Goal: Task Accomplishment & Management: Manage account settings

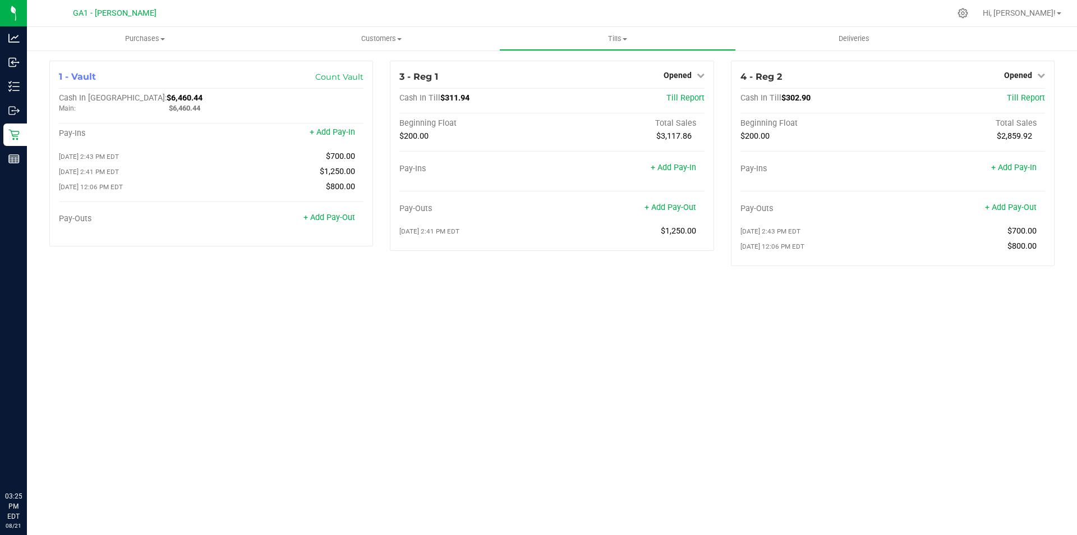
click at [403, 260] on div "3 - Reg 1 Opened Close Till Cash In Till $311.94 Till Report Beginning Float To…" at bounding box center [551, 168] width 341 height 214
drag, startPoint x: 393, startPoint y: 284, endPoint x: 383, endPoint y: 278, distance: 12.1
click at [392, 284] on div "1 - Vault Count Vault Cash In Vault: $6,460.44 Main: $6,460.44 Pay-Ins + Add Pa…" at bounding box center [552, 167] width 1050 height 237
click at [472, 352] on div "Purchases Summary of purchases Fulfillment All purchases Customers All customer…" at bounding box center [552, 281] width 1050 height 508
click at [465, 347] on div "Purchases Summary of purchases Fulfillment All purchases Customers All customer…" at bounding box center [552, 281] width 1050 height 508
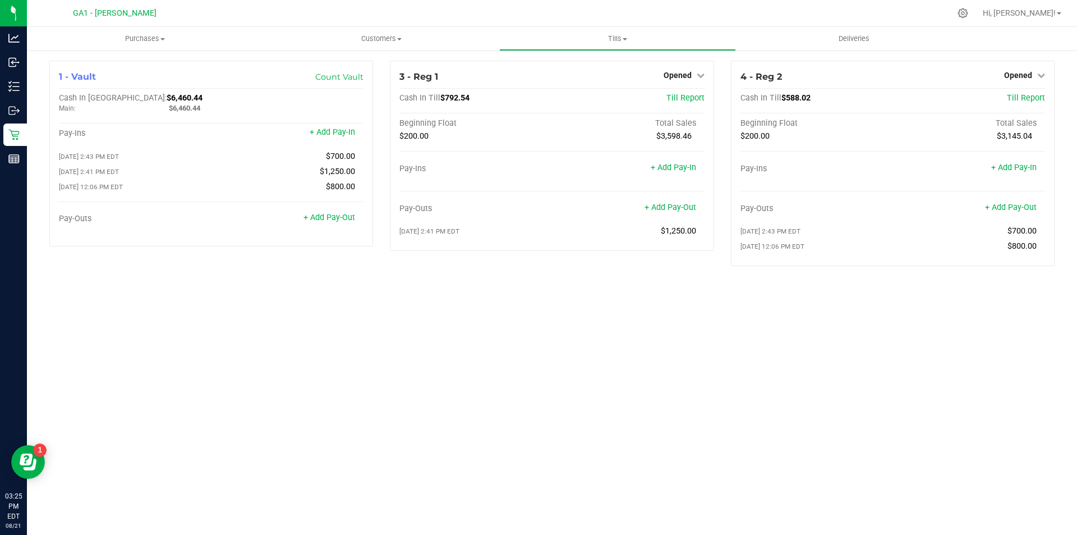
click at [462, 335] on div "Purchases Summary of purchases Fulfillment All purchases Customers All customer…" at bounding box center [552, 281] width 1050 height 508
drag, startPoint x: 277, startPoint y: 344, endPoint x: 97, endPoint y: 6, distance: 383.2
click at [276, 335] on div "Purchases Summary of purchases Fulfillment All purchases Customers All customer…" at bounding box center [552, 281] width 1050 height 508
drag, startPoint x: 206, startPoint y: 295, endPoint x: 217, endPoint y: 282, distance: 17.1
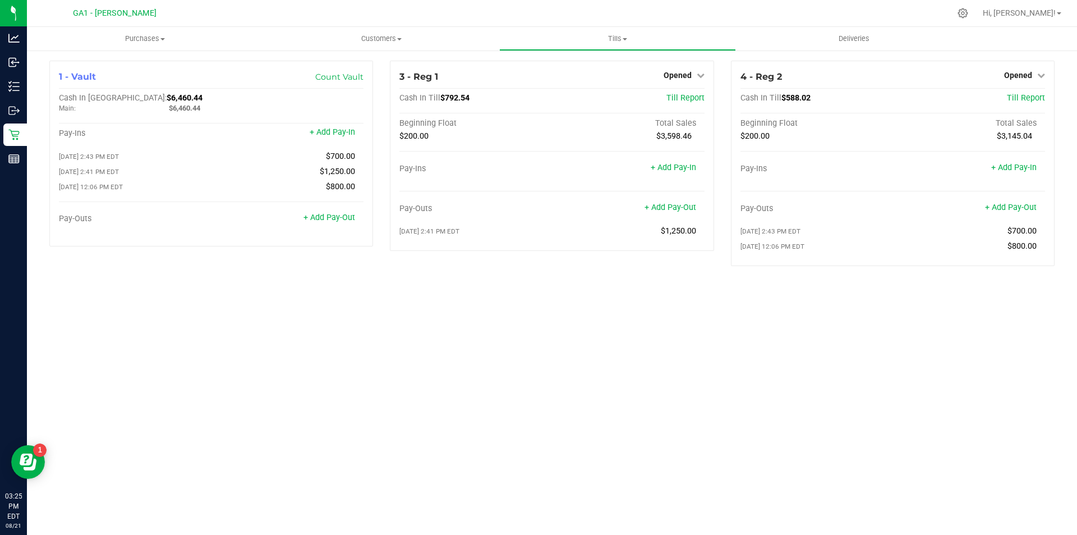
click at [206, 292] on div "Purchases Summary of purchases Fulfillment All purchases Customers All customer…" at bounding box center [552, 281] width 1050 height 508
click at [499, 364] on div "Purchases Summary of purchases Fulfillment All purchases Customers All customer…" at bounding box center [552, 281] width 1050 height 508
click at [306, 370] on div "Purchases Summary of purchases Fulfillment All purchases Customers All customer…" at bounding box center [552, 281] width 1050 height 508
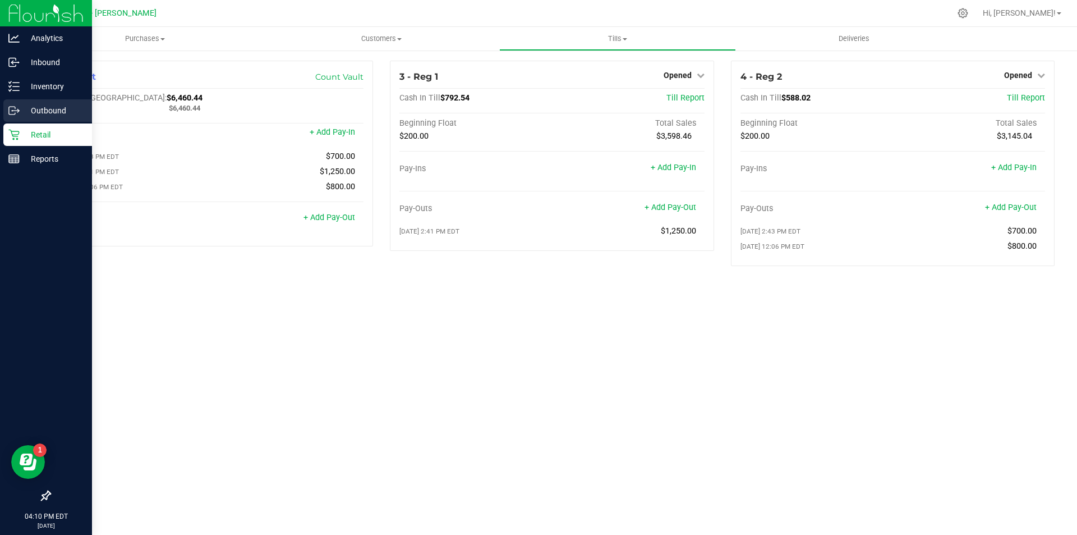
click at [36, 122] on link "Outbound" at bounding box center [46, 111] width 92 height 24
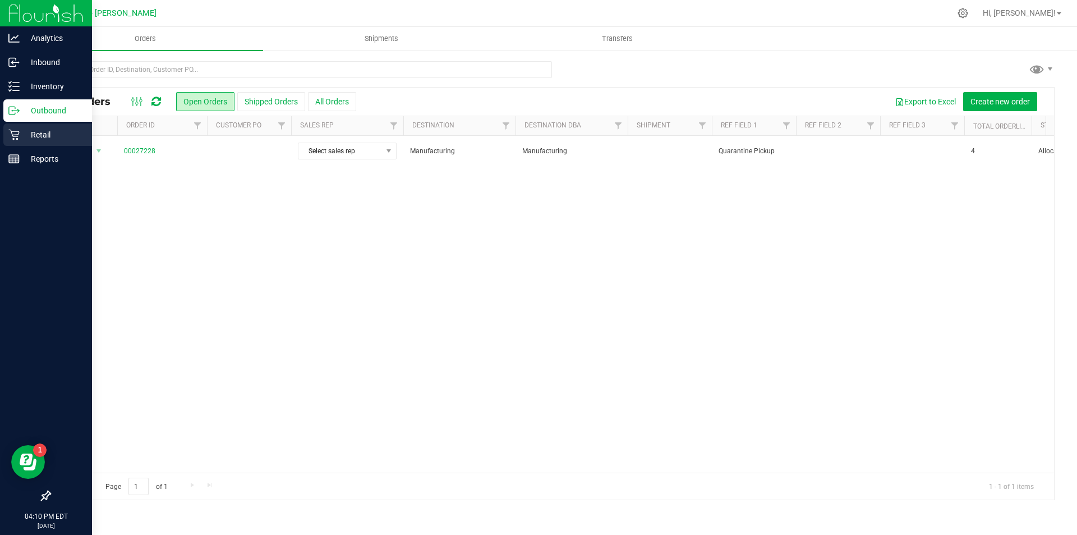
click at [49, 136] on p "Retail" at bounding box center [53, 134] width 67 height 13
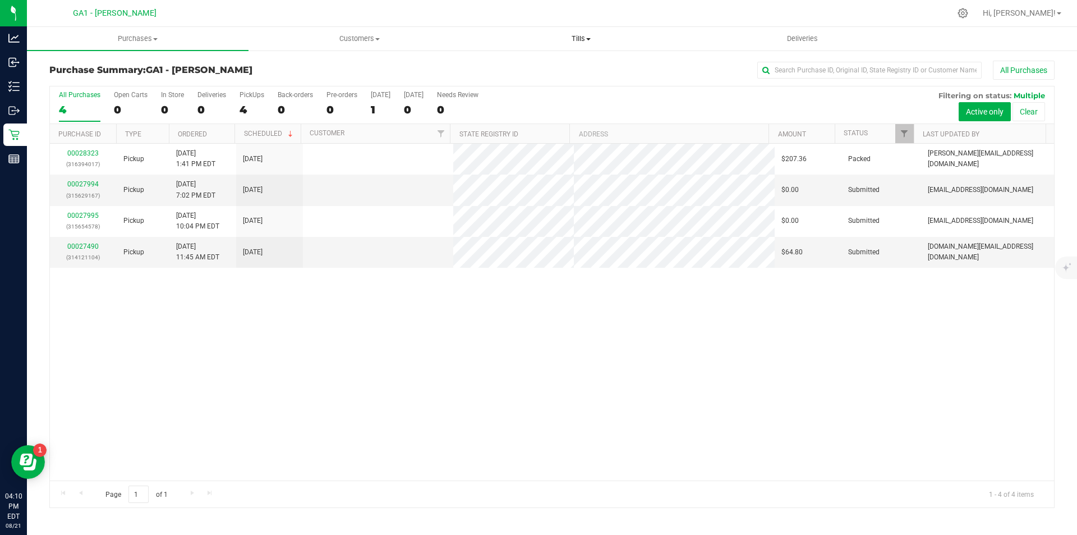
click at [591, 39] on span "Tills" at bounding box center [581, 39] width 220 height 10
click at [528, 75] on li "Reconcile e-payments" at bounding box center [581, 81] width 222 height 13
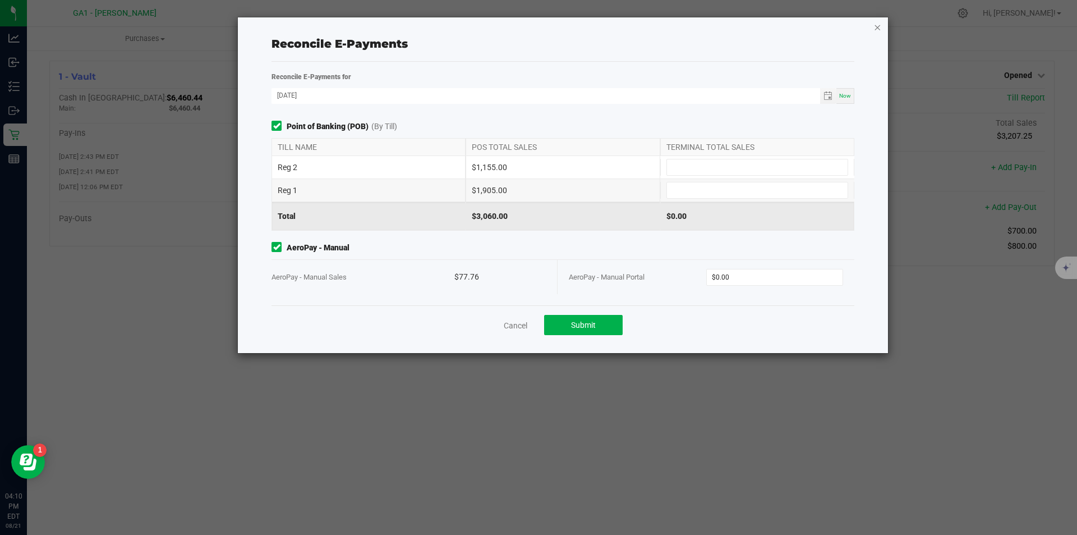
click at [881, 29] on icon "button" at bounding box center [877, 26] width 8 height 13
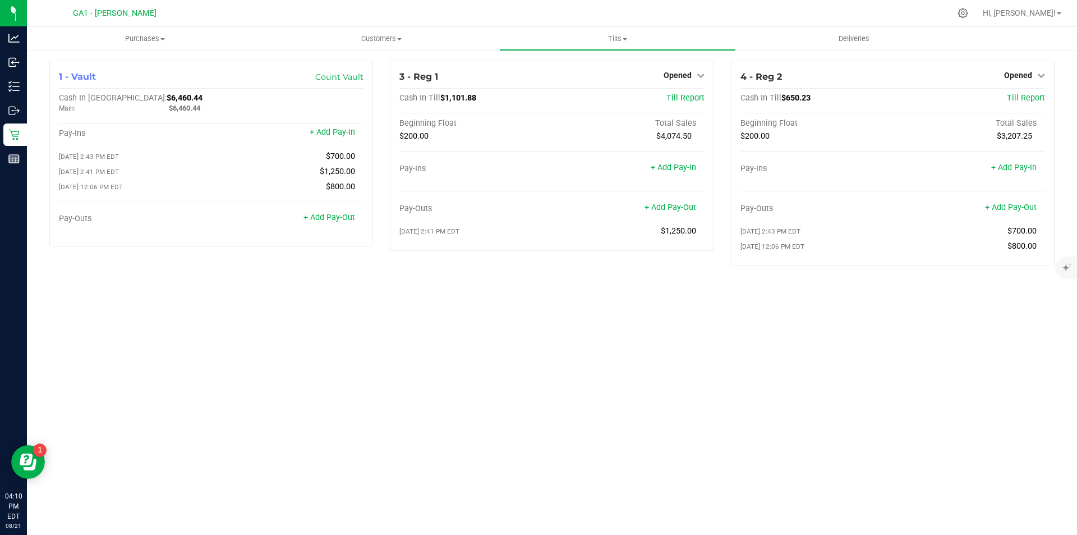
click at [376, 320] on div "Purchases Summary of purchases Fulfillment All purchases Customers All customer…" at bounding box center [552, 281] width 1050 height 508
click at [611, 39] on span "Tills" at bounding box center [617, 39] width 235 height 10
click at [540, 68] on span "Manage tills" at bounding box center [537, 68] width 76 height 10
click at [572, 332] on div "Purchases Summary of purchases Fulfillment All purchases Customers All customer…" at bounding box center [552, 281] width 1050 height 508
click at [633, 269] on div "3 - Reg 1 Opened Close Till Cash In Till $1,101.88 Till Report Beginning Float …" at bounding box center [551, 168] width 341 height 214
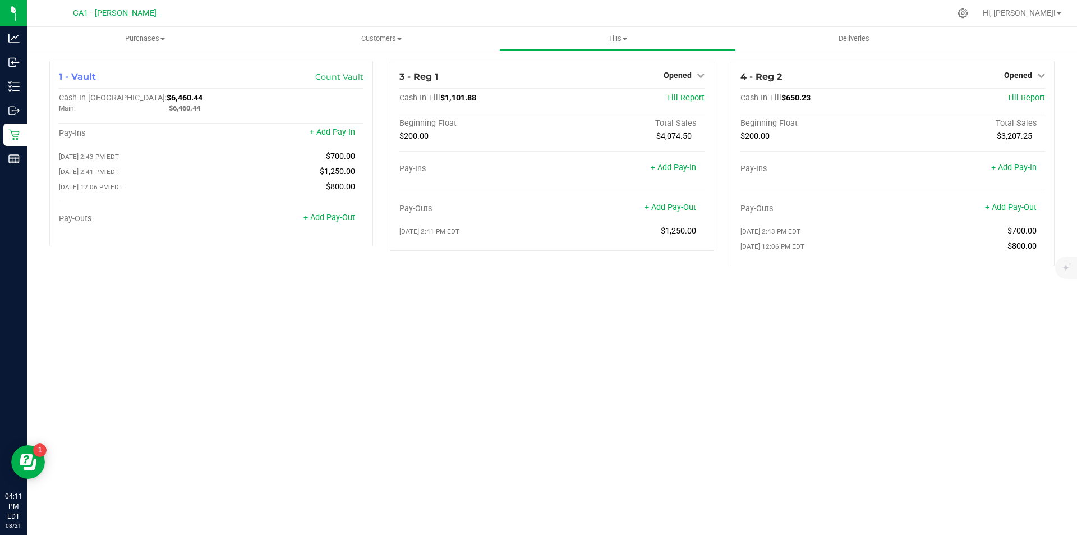
click at [643, 304] on div "Purchases Summary of purchases Fulfillment All purchases Customers All customer…" at bounding box center [552, 281] width 1050 height 508
click at [658, 303] on div "Purchases Summary of purchases Fulfillment All purchases Customers All customer…" at bounding box center [552, 281] width 1050 height 508
click at [658, 209] on link "+ Add Pay-Out" at bounding box center [671, 208] width 52 height 10
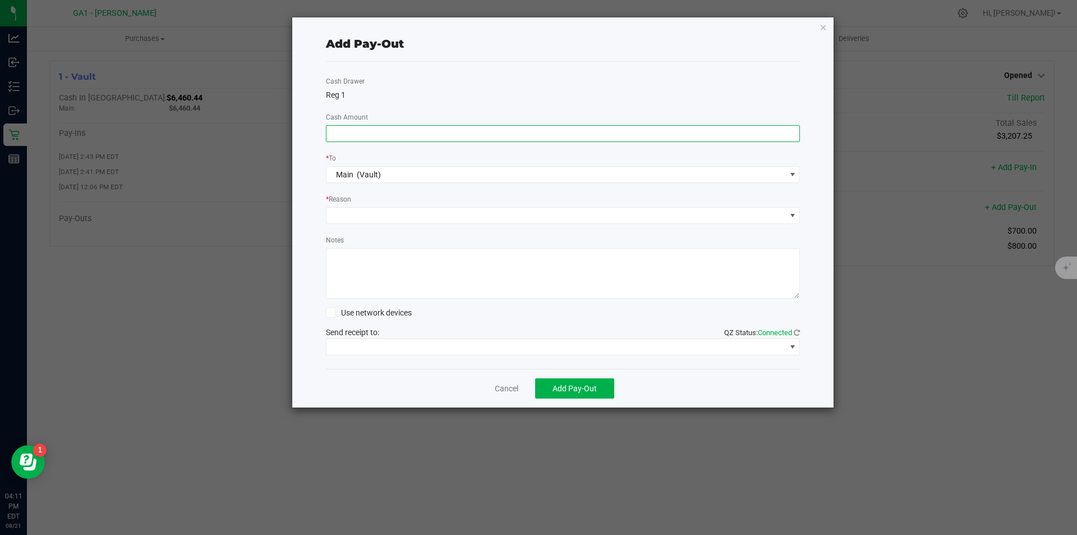
click at [597, 128] on input at bounding box center [563, 134] width 473 height 16
type input "$750.00"
click at [517, 209] on span at bounding box center [556, 216] width 459 height 16
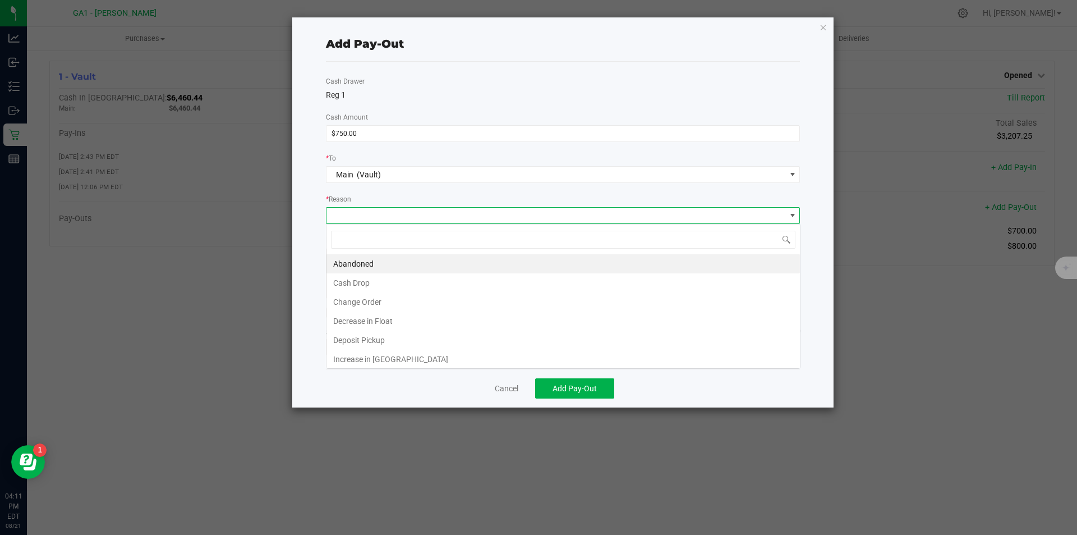
scroll to position [17, 474]
click at [470, 279] on li "Cash Drop" at bounding box center [563, 282] width 473 height 19
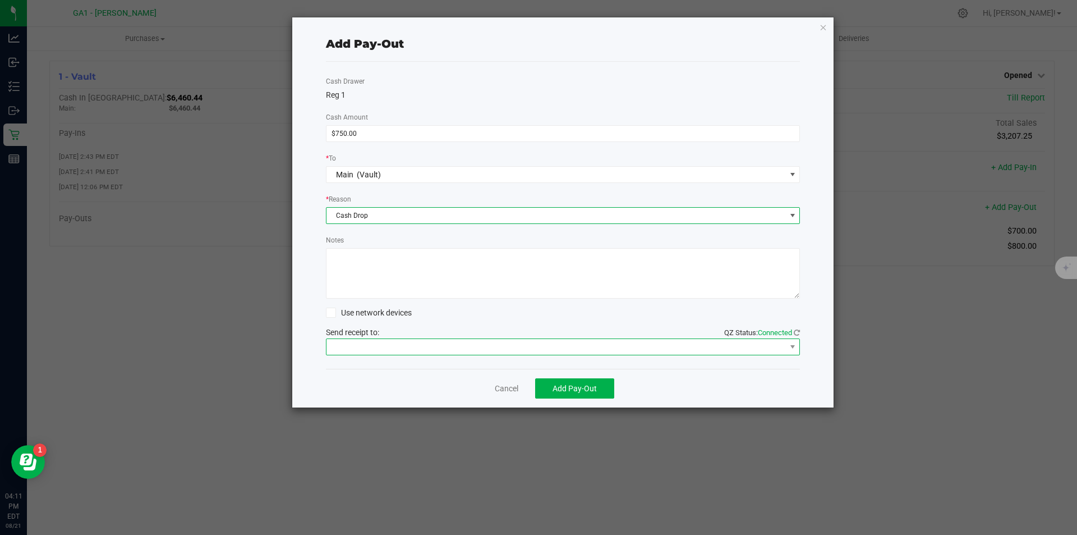
click at [454, 344] on span at bounding box center [556, 347] width 459 height 16
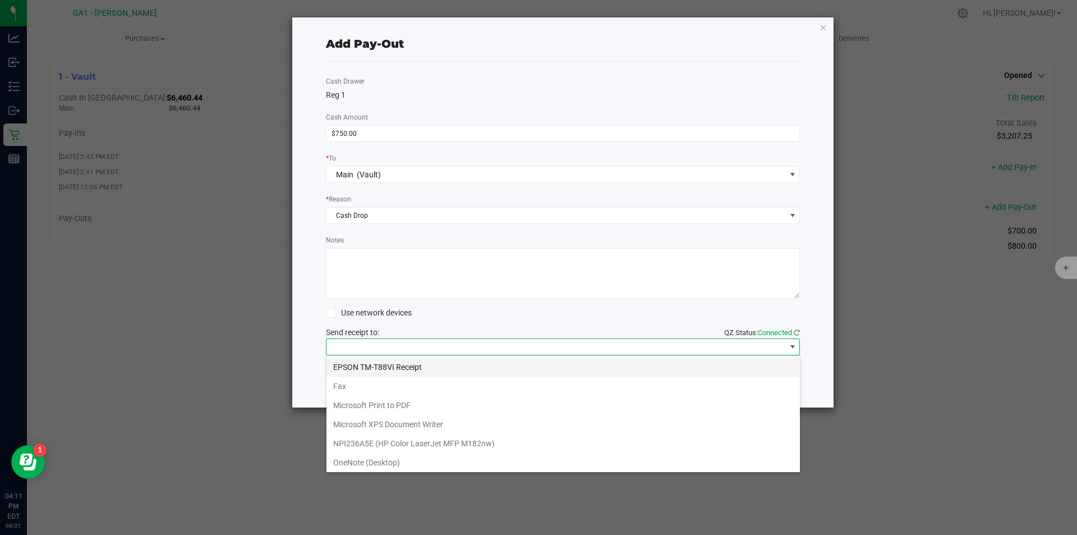
click at [417, 369] on Receipt "EPSON TM-T88VI Receipt" at bounding box center [563, 366] width 473 height 19
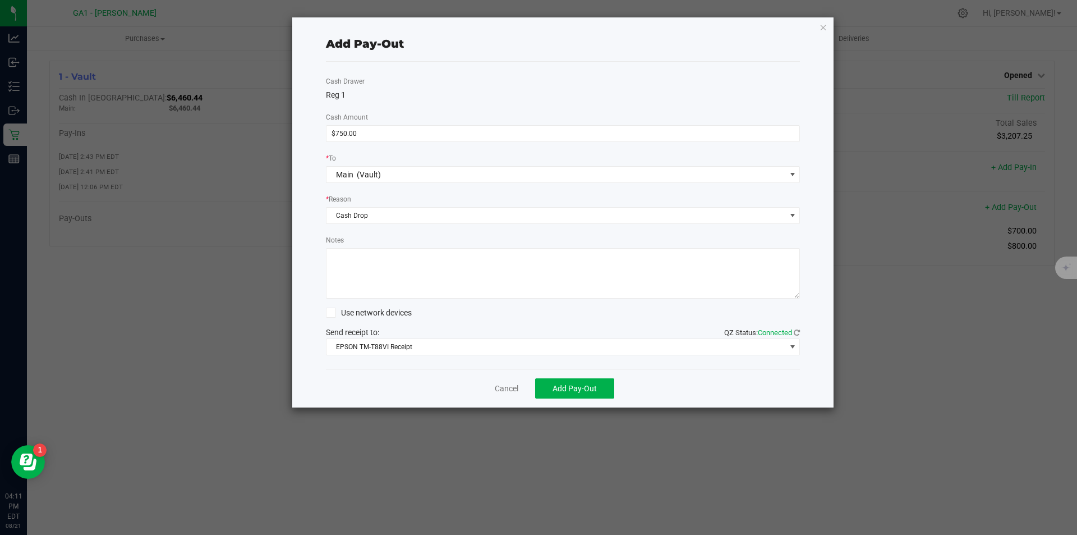
click at [422, 385] on div "Cancel Add Pay-Out" at bounding box center [563, 388] width 475 height 39
click at [560, 386] on span "Add Pay-Out" at bounding box center [575, 388] width 44 height 9
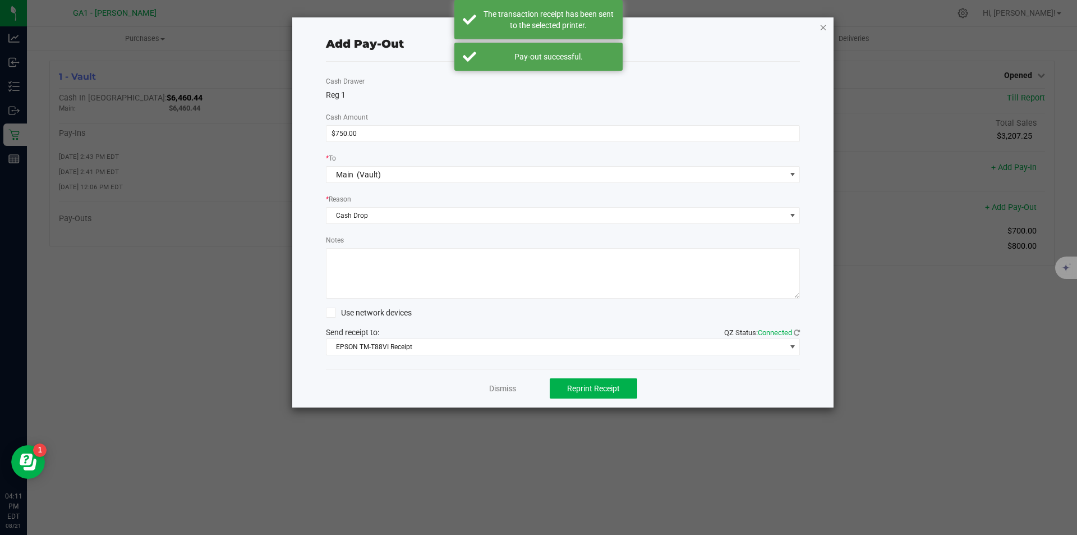
click at [821, 29] on icon "button" at bounding box center [824, 26] width 8 height 13
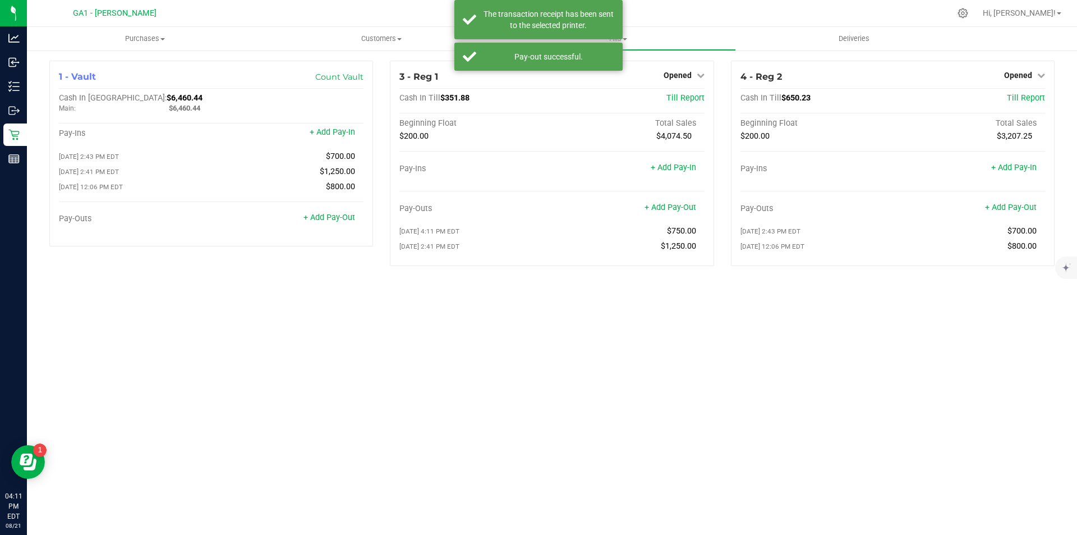
drag, startPoint x: 818, startPoint y: 340, endPoint x: 831, endPoint y: 336, distance: 13.5
click at [818, 341] on div "Purchases Summary of purchases Fulfillment All purchases Customers All customer…" at bounding box center [552, 281] width 1050 height 508
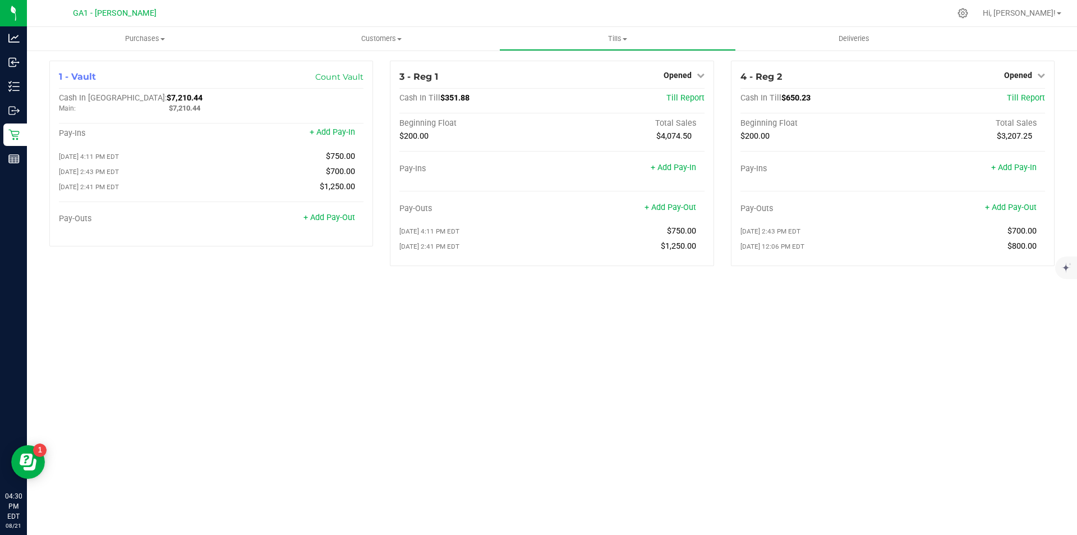
click at [814, 15] on div at bounding box center [575, 13] width 749 height 22
drag, startPoint x: 675, startPoint y: 469, endPoint x: 440, endPoint y: 447, distance: 236.6
click at [624, 466] on div "Purchases Summary of purchases Fulfillment All purchases Customers All customer…" at bounding box center [552, 281] width 1050 height 508
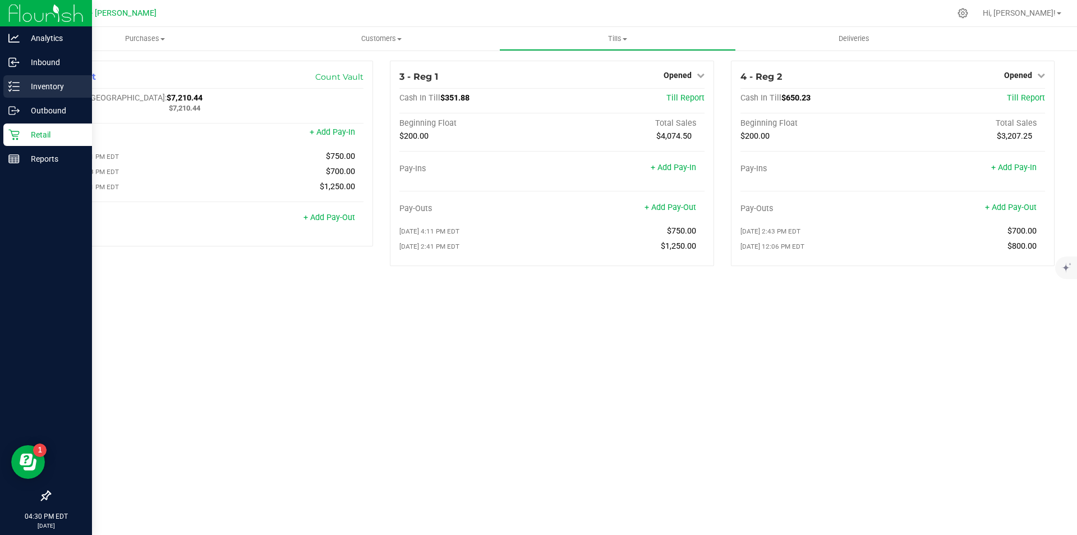
drag, startPoint x: 20, startPoint y: 84, endPoint x: 45, endPoint y: 82, distance: 24.7
click at [21, 84] on p "Inventory" at bounding box center [53, 86] width 67 height 13
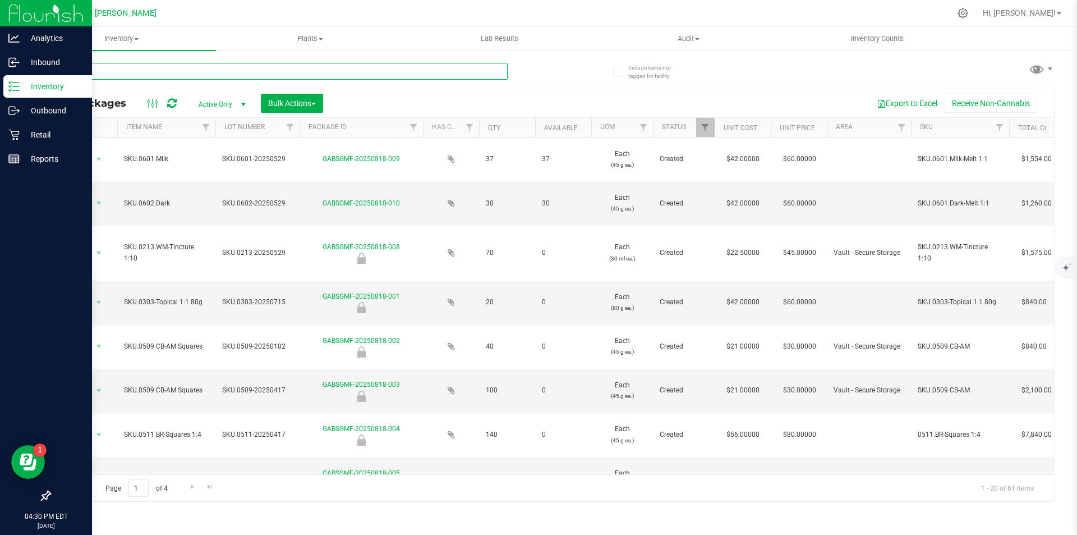
click at [274, 65] on input "text" at bounding box center [278, 71] width 458 height 17
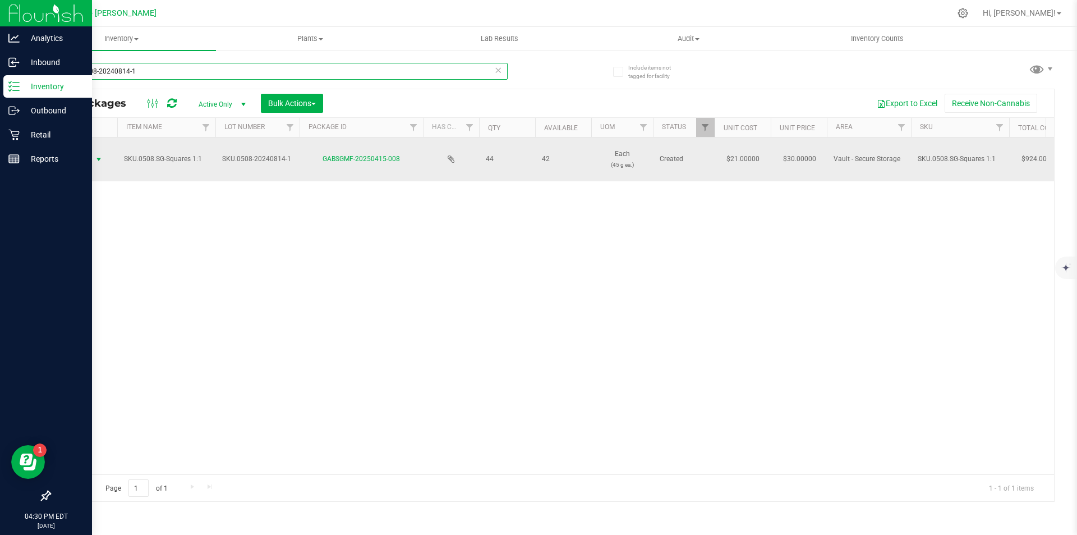
type input "SKU.0508-20240814-1"
click at [96, 159] on span "select" at bounding box center [98, 159] width 9 height 9
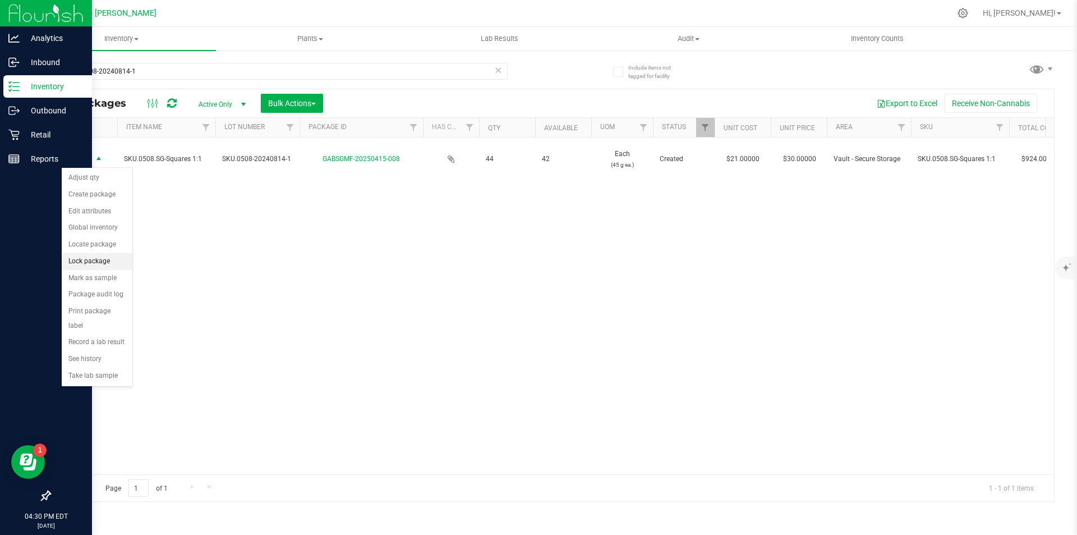
click at [104, 257] on li "Lock package" at bounding box center [97, 261] width 71 height 17
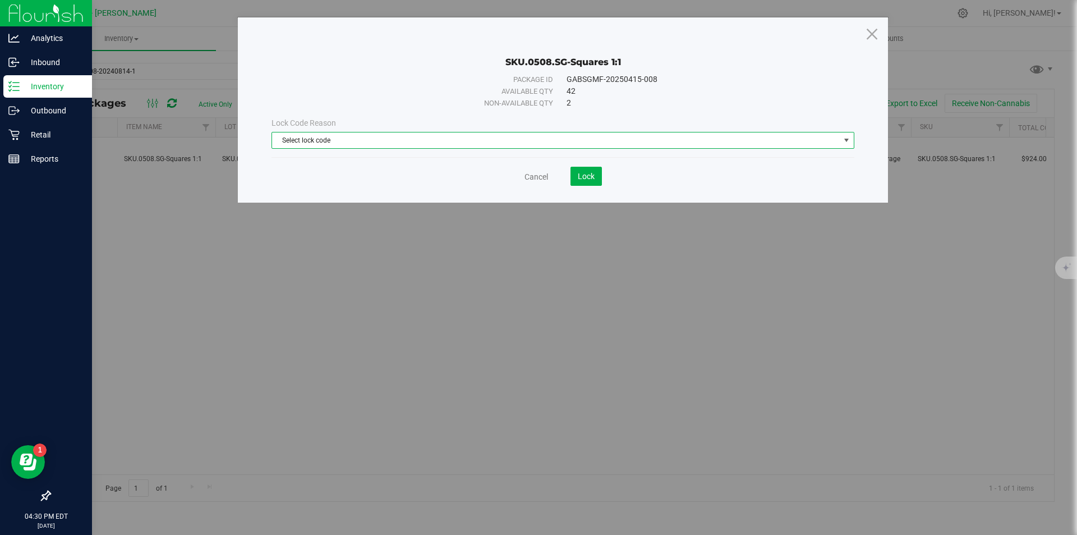
click at [447, 138] on span "Select lock code" at bounding box center [556, 140] width 568 height 16
click at [411, 160] on li "Newly Received" at bounding box center [563, 159] width 582 height 17
click at [580, 173] on span "Lock" at bounding box center [586, 176] width 17 height 9
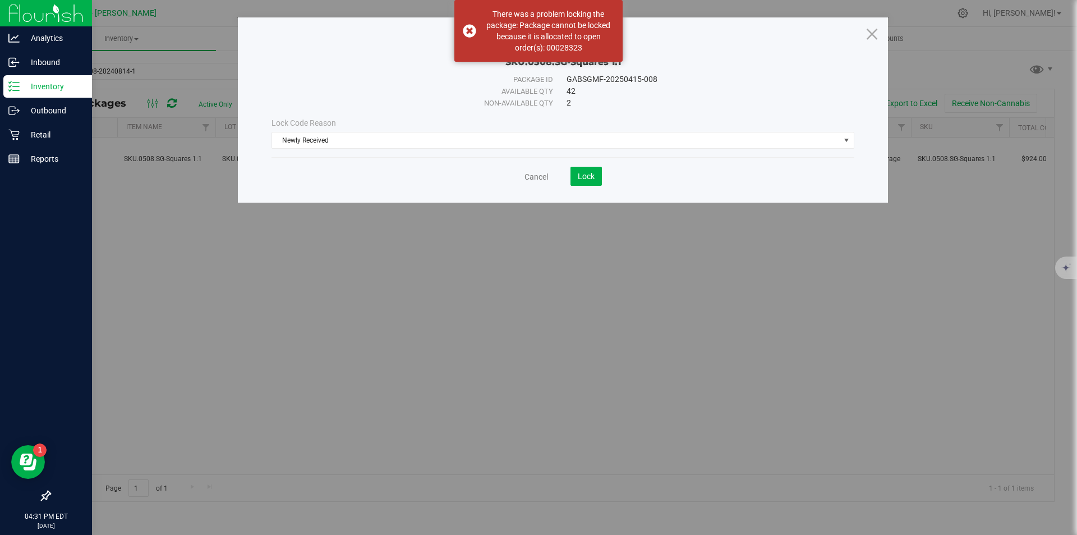
click at [490, 301] on div "SKU.0508.SG-Squares 1:1 Package ID GABSGMF-20250415-008 Available qty 42 Non-av…" at bounding box center [543, 267] width 1086 height 535
drag, startPoint x: 490, startPoint y: 301, endPoint x: 491, endPoint y: 292, distance: 8.6
click at [490, 301] on div "SKU.0508.SG-Squares 1:1 Package ID GABSGMF-20250415-008 Available qty 42 Non-av…" at bounding box center [543, 267] width 1086 height 535
click at [874, 28] on icon at bounding box center [872, 33] width 15 height 27
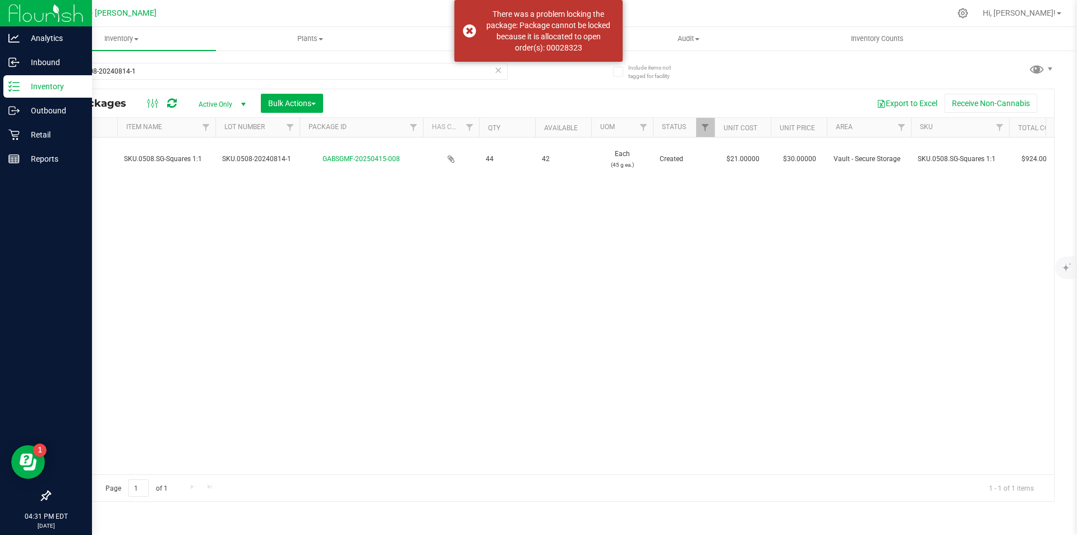
type input "[DATE]"
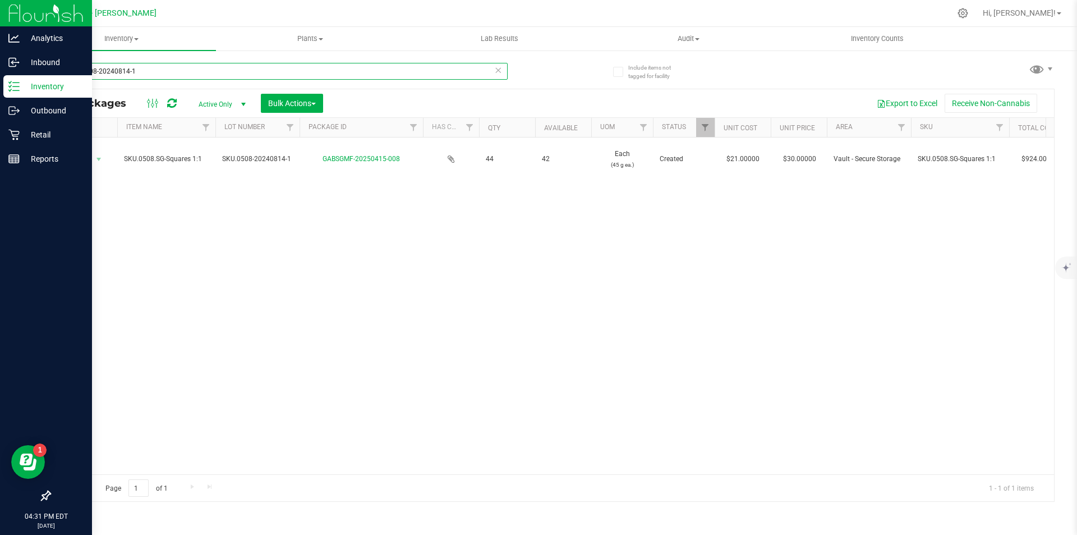
click at [347, 72] on input "SKU.0508-20240814-1" at bounding box center [278, 71] width 458 height 17
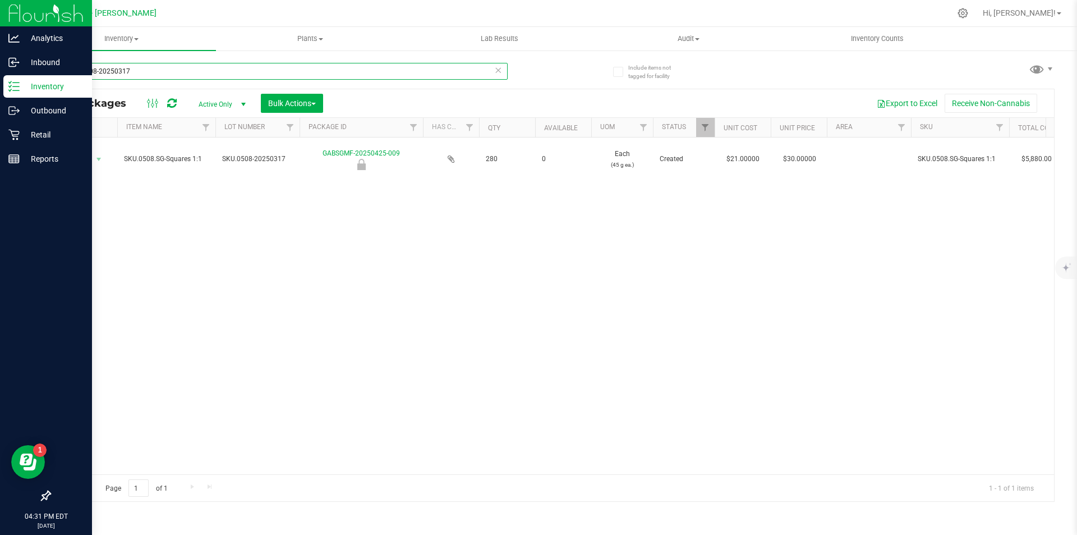
type input "SKU.0508-20250317"
click at [522, 306] on div "Action Action Edit attributes Global inventory Locate package Mark as sample Pa…" at bounding box center [552, 305] width 1004 height 337
click at [494, 283] on div "Action Action Edit attributes Global inventory Locate package Mark as sample Pa…" at bounding box center [552, 305] width 1004 height 337
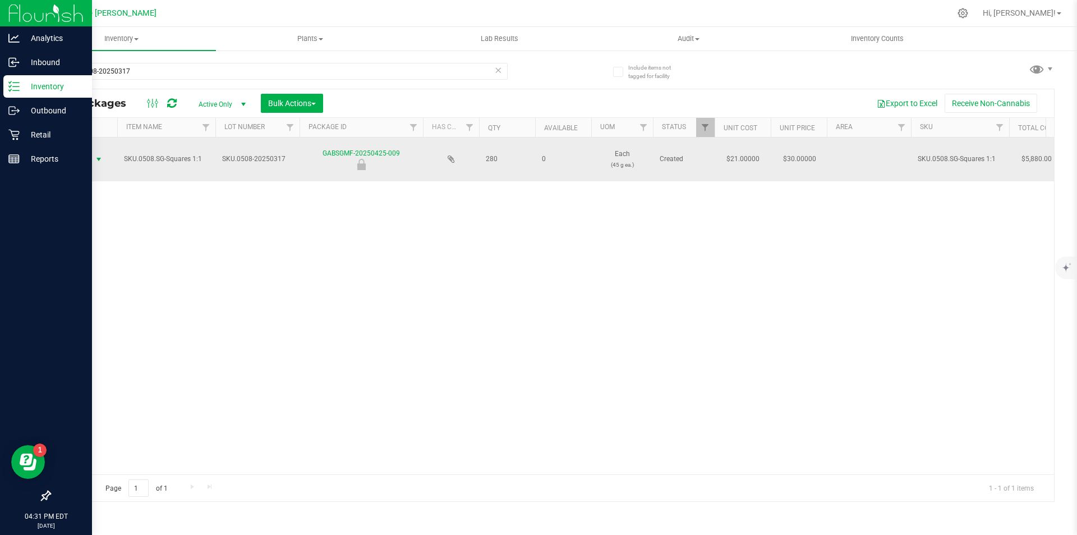
click at [93, 163] on span "select" at bounding box center [99, 159] width 14 height 16
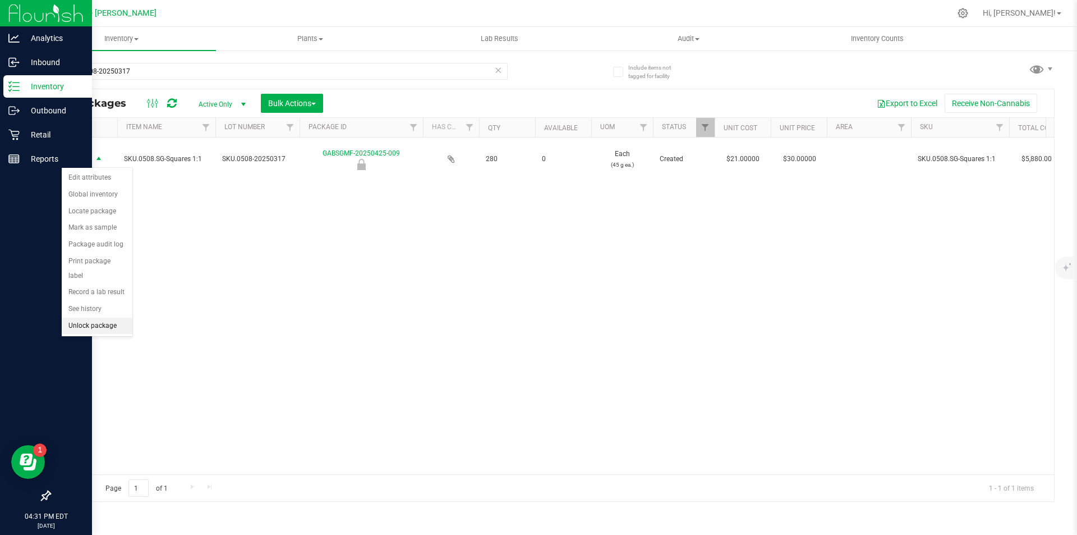
click at [88, 318] on li "Unlock package" at bounding box center [97, 326] width 71 height 17
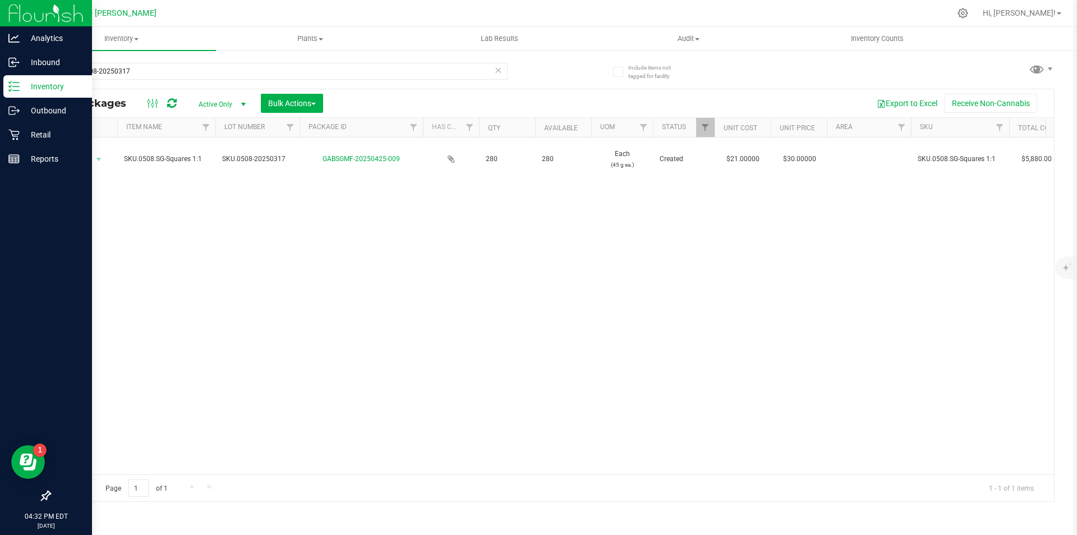
click at [325, 292] on div "Action Action Adjust qty Create package Edit attributes Global inventory Locate…" at bounding box center [552, 305] width 1004 height 337
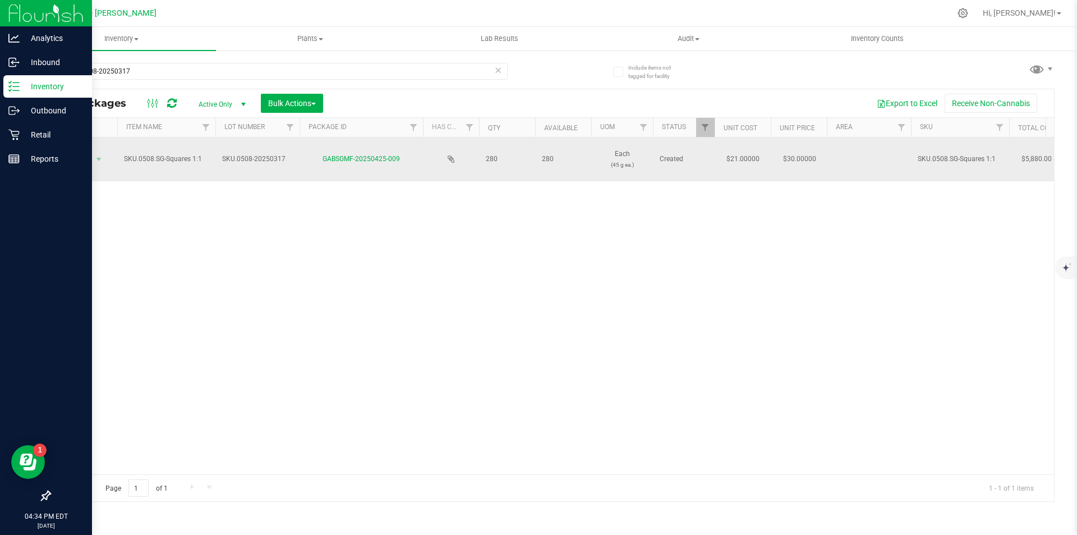
drag, startPoint x: 270, startPoint y: 154, endPoint x: 215, endPoint y: 138, distance: 57.2
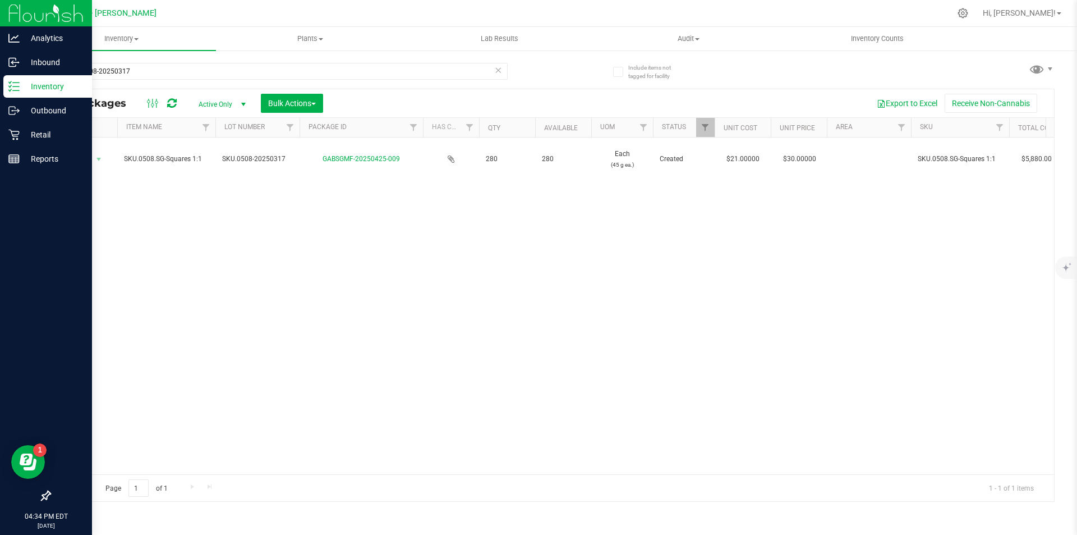
copy tr "SKU.0508-20250317"
drag, startPoint x: 229, startPoint y: 68, endPoint x: 0, endPoint y: 63, distance: 228.9
click at [0, 63] on div "Analytics Inbound Inventory Outbound Retail Reports 04:34 PM EDT 08/21/2025 08/…" at bounding box center [538, 267] width 1077 height 535
paste input "text"
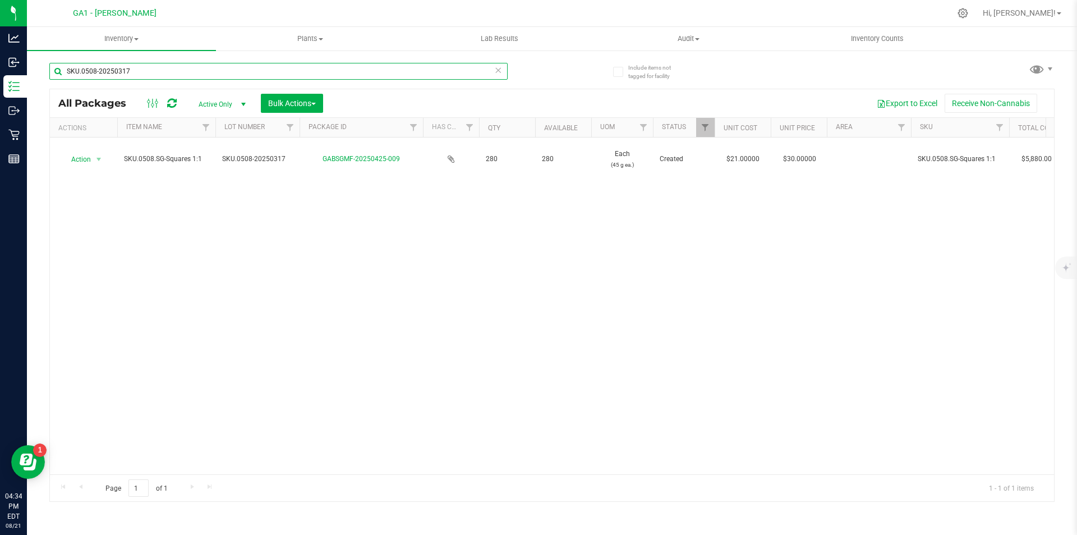
type input "SKU.0508-20250317"
click at [355, 282] on div "Action Action Adjust qty Create package Edit attributes Global inventory Locate…" at bounding box center [552, 305] width 1004 height 337
click at [432, 97] on div "Export to Excel Receive Non-Cannabis" at bounding box center [689, 103] width 714 height 19
click at [446, 336] on div "Action Action Adjust qty Create package Edit attributes Global inventory Locate…" at bounding box center [552, 305] width 1004 height 337
click at [406, 355] on div "Action Action Adjust qty Create package Edit attributes Global inventory Locate…" at bounding box center [552, 305] width 1004 height 337
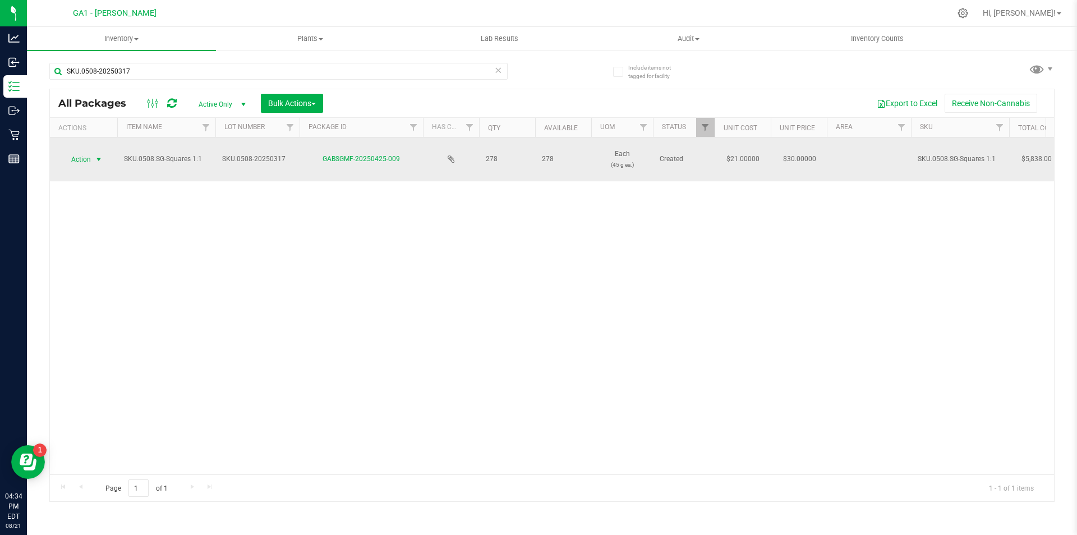
click at [95, 159] on span "select" at bounding box center [98, 159] width 9 height 9
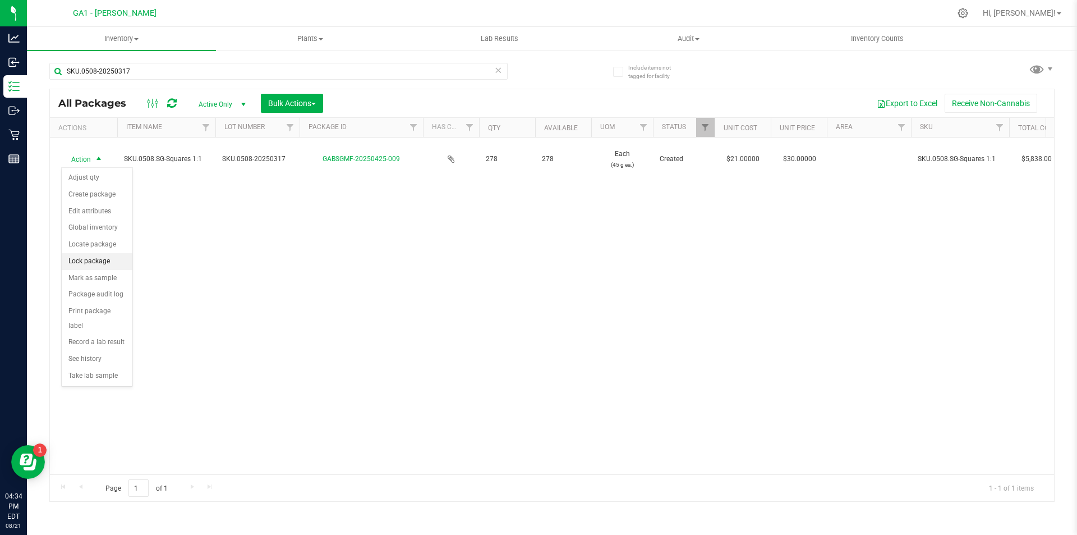
click at [87, 261] on li "Lock package" at bounding box center [97, 261] width 71 height 17
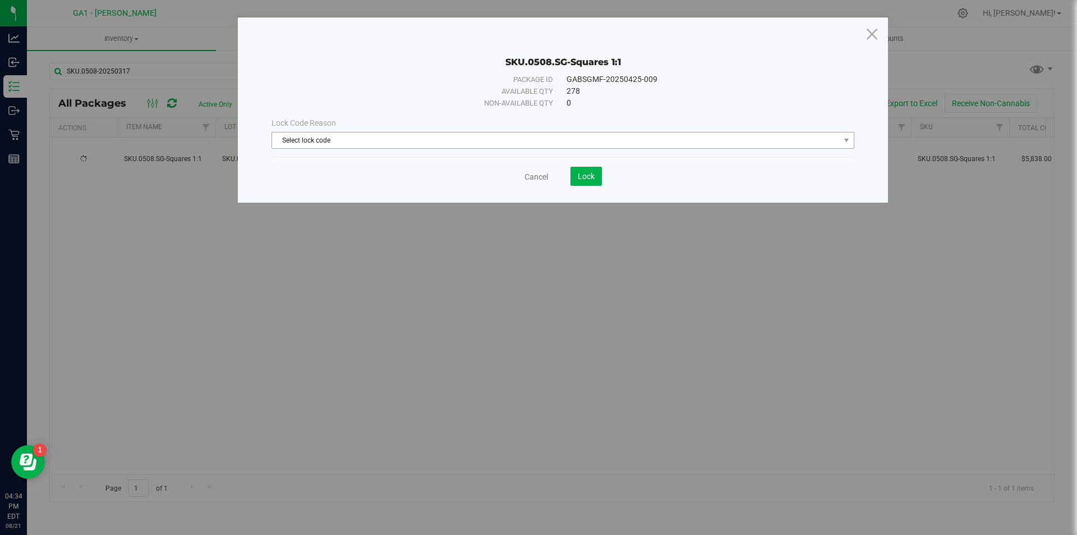
click at [489, 127] on div "Lock Code Reason" at bounding box center [563, 123] width 583 height 12
click at [488, 134] on span "Select lock code" at bounding box center [556, 140] width 568 height 16
click at [432, 165] on li "Newly Received" at bounding box center [563, 159] width 582 height 17
click at [571, 172] on button "Lock" at bounding box center [586, 176] width 31 height 19
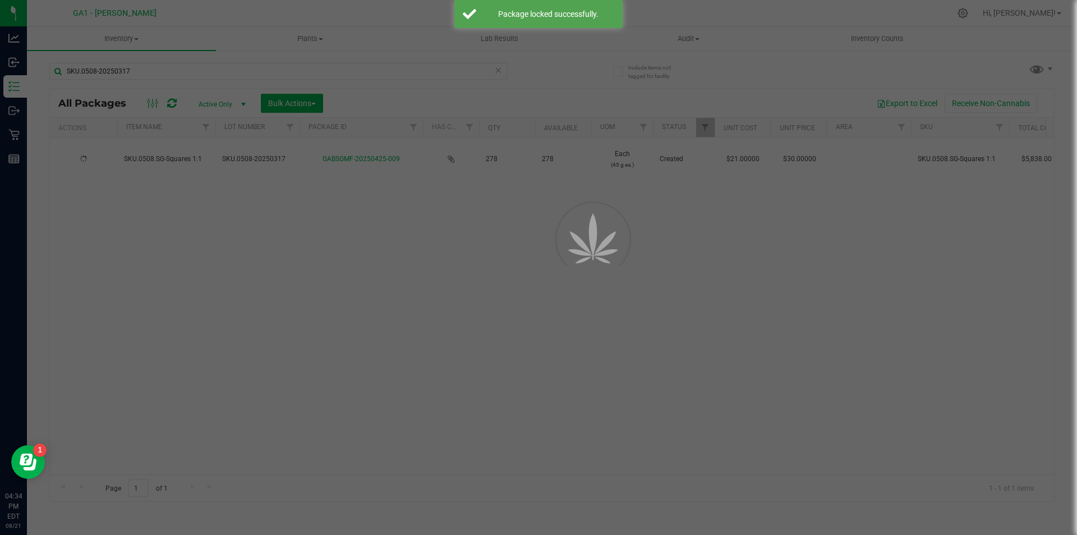
click at [579, 176] on div at bounding box center [538, 267] width 1077 height 535
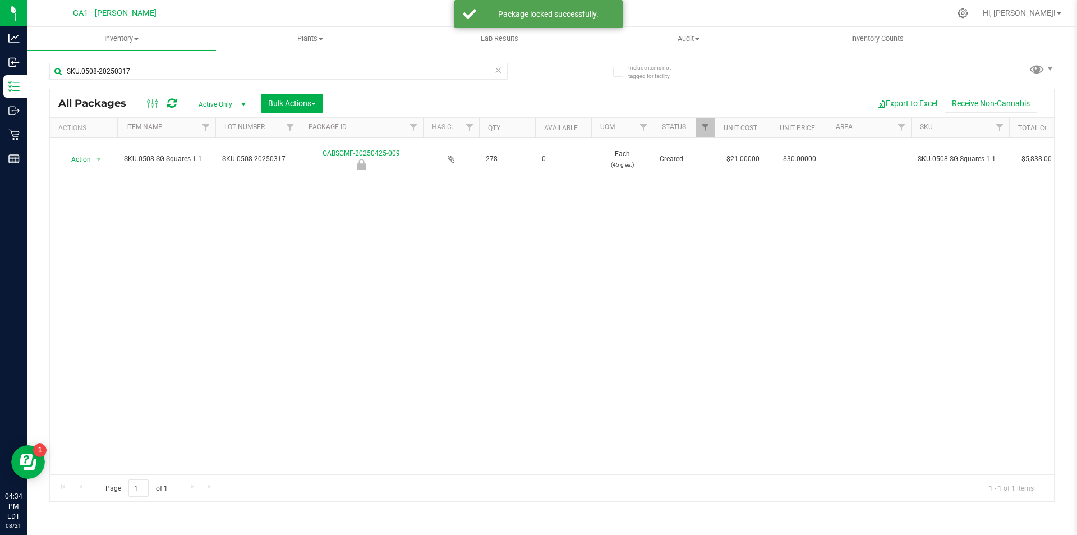
click at [598, 240] on div "Action Action Edit attributes Global inventory Locate package Mark as sample Pa…" at bounding box center [552, 305] width 1004 height 337
click at [725, 268] on div "Action Action Edit attributes Global inventory Locate package Mark as sample Pa…" at bounding box center [552, 305] width 1004 height 337
click at [748, 286] on div "Action Action Edit attributes Global inventory Locate package Mark as sample Pa…" at bounding box center [552, 305] width 1004 height 337
click at [868, 292] on div "Action Action Edit attributes Global inventory Locate package Mark as sample Pa…" at bounding box center [552, 305] width 1004 height 337
click at [810, 75] on div "SKU.0508-20250317 All Packages Active Only Active Only Lab Samples Locked All B…" at bounding box center [551, 276] width 1005 height 449
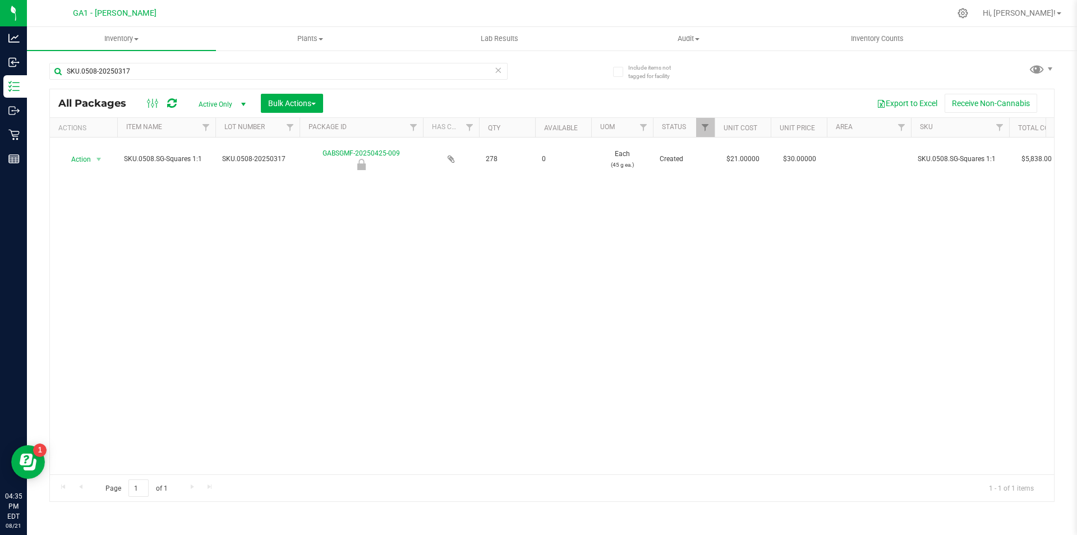
click at [438, 305] on div "Action Action Edit attributes Global inventory Locate package Mark as sample Pa…" at bounding box center [552, 305] width 1004 height 337
click at [111, 42] on span "Inventory" at bounding box center [121, 39] width 189 height 10
click at [118, 38] on span "Inventory" at bounding box center [121, 39] width 189 height 10
click at [241, 333] on div "Action Action Edit attributes Global inventory Locate package Mark as sample Pa…" at bounding box center [552, 305] width 1004 height 337
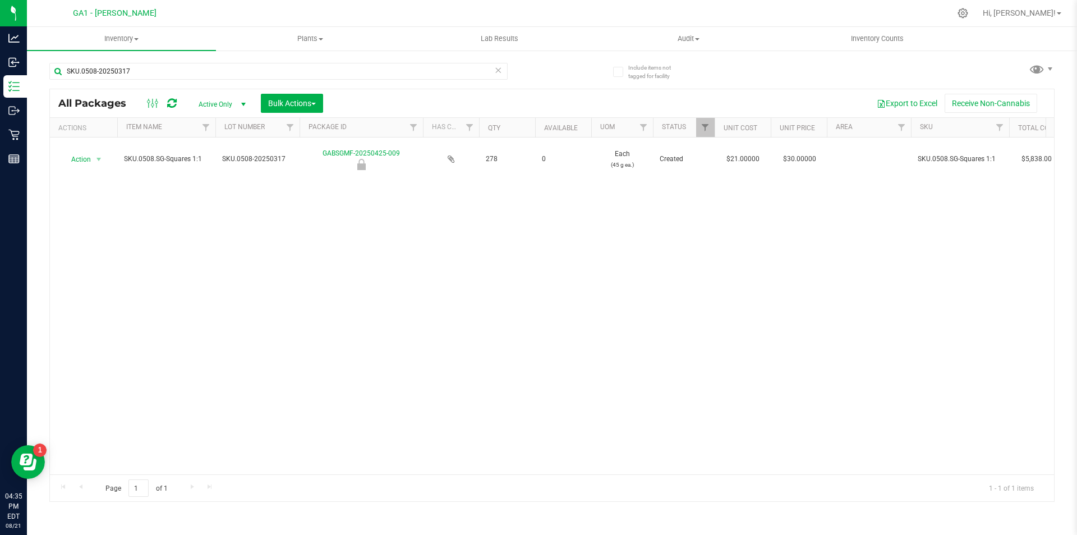
click at [532, 255] on div "Action Action Edit attributes Global inventory Locate package Mark as sample Pa…" at bounding box center [552, 305] width 1004 height 337
click at [524, 251] on div "Action Action Edit attributes Global inventory Locate package Mark as sample Pa…" at bounding box center [552, 305] width 1004 height 337
click at [526, 237] on div "Action Action Edit attributes Global inventory Locate package Mark as sample Pa…" at bounding box center [552, 305] width 1004 height 337
click at [728, 208] on div "Action Action Edit attributes Global inventory Locate package Mark as sample Pa…" at bounding box center [552, 305] width 1004 height 337
click at [575, 342] on div "Action Action Edit attributes Global inventory Locate package Mark as sample Pa…" at bounding box center [552, 305] width 1004 height 337
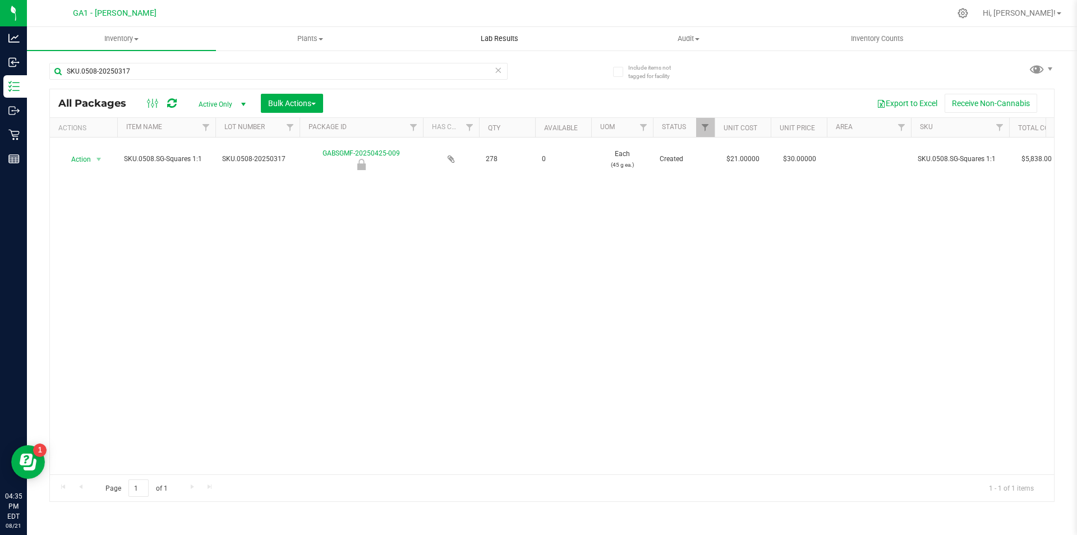
click at [574, 46] on uib-tab-heading "Lab Results" at bounding box center [500, 38] width 188 height 22
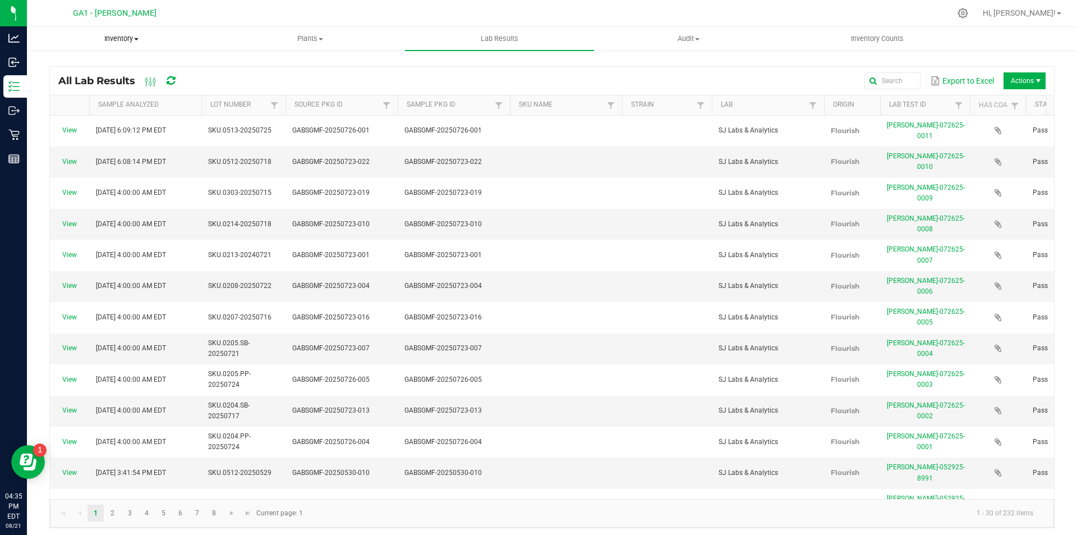
click at [129, 36] on span "Inventory" at bounding box center [121, 39] width 188 height 10
click at [102, 65] on span "All packages" at bounding box center [65, 68] width 77 height 10
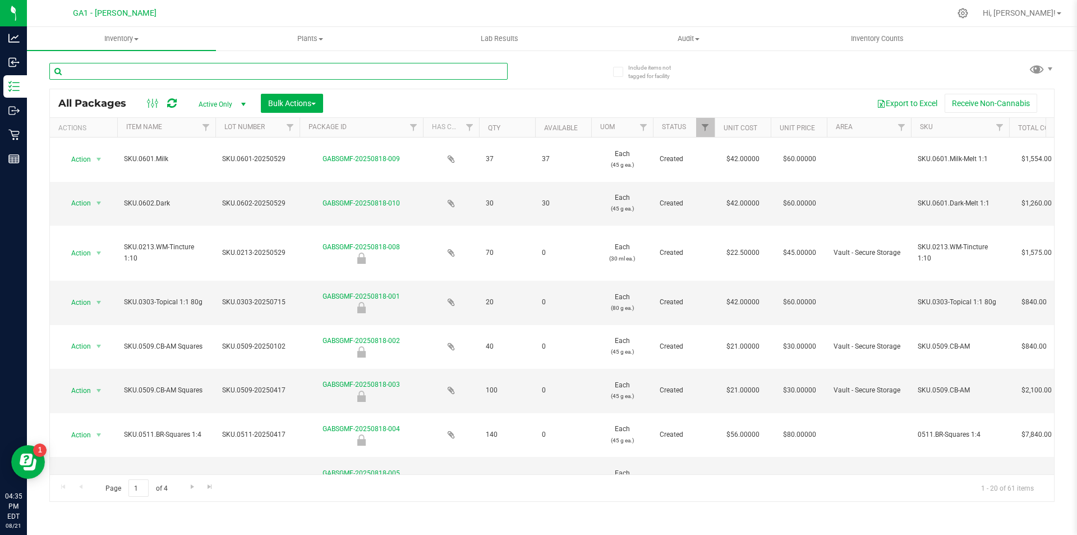
click at [378, 72] on input "text" at bounding box center [278, 71] width 458 height 17
paste input "SKU.0508-20250317"
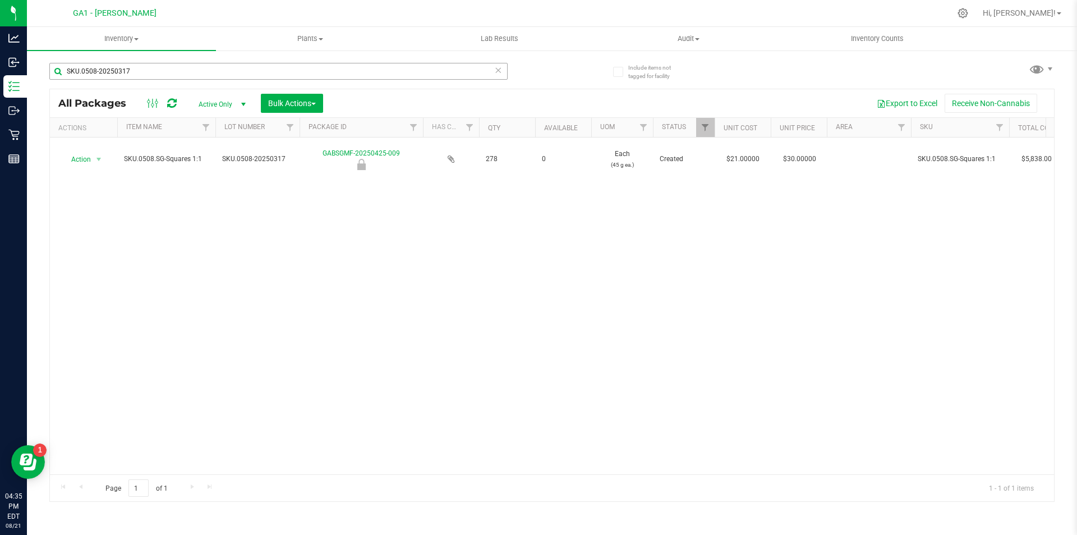
click at [476, 92] on div "All Packages Active Only Active Only Lab Samples Locked All Bulk Actions Add to…" at bounding box center [552, 103] width 1004 height 28
click at [320, 67] on input "SKU.0508-20250317" at bounding box center [278, 71] width 458 height 17
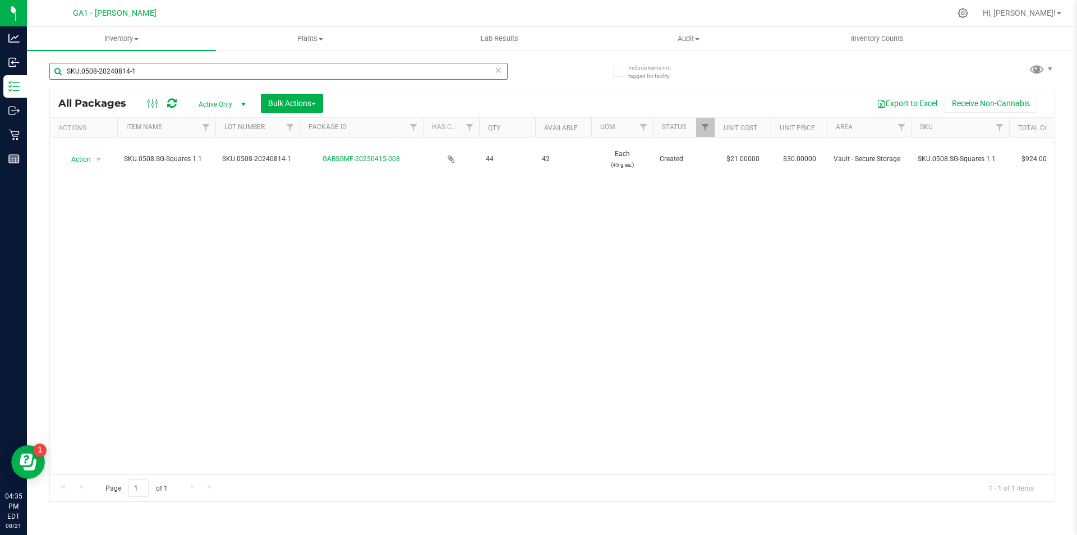
type input "SKU.0508-20240814-1"
click at [366, 324] on div "Action Action Adjust qty Create package Edit attributes Global inventory Locate…" at bounding box center [552, 305] width 1004 height 337
click at [362, 366] on div "Action Action Adjust qty Create package Edit attributes Global inventory Locate…" at bounding box center [552, 305] width 1004 height 337
